Goal: Use online tool/utility: Utilize a website feature to perform a specific function

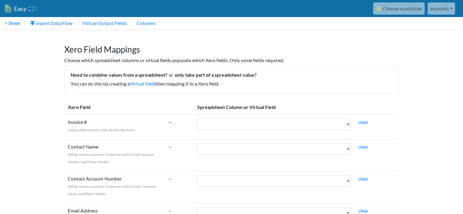
select select "cr_748415"
select select "cr_748419"
select select "cr_748420"
select select "cr_748421"
select select "cr_748415"
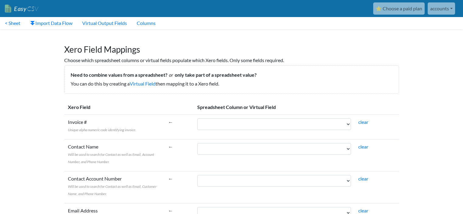
select select "cr_748419"
select select "cr_748420"
select select "cr_748421"
